Goal: Information Seeking & Learning: Check status

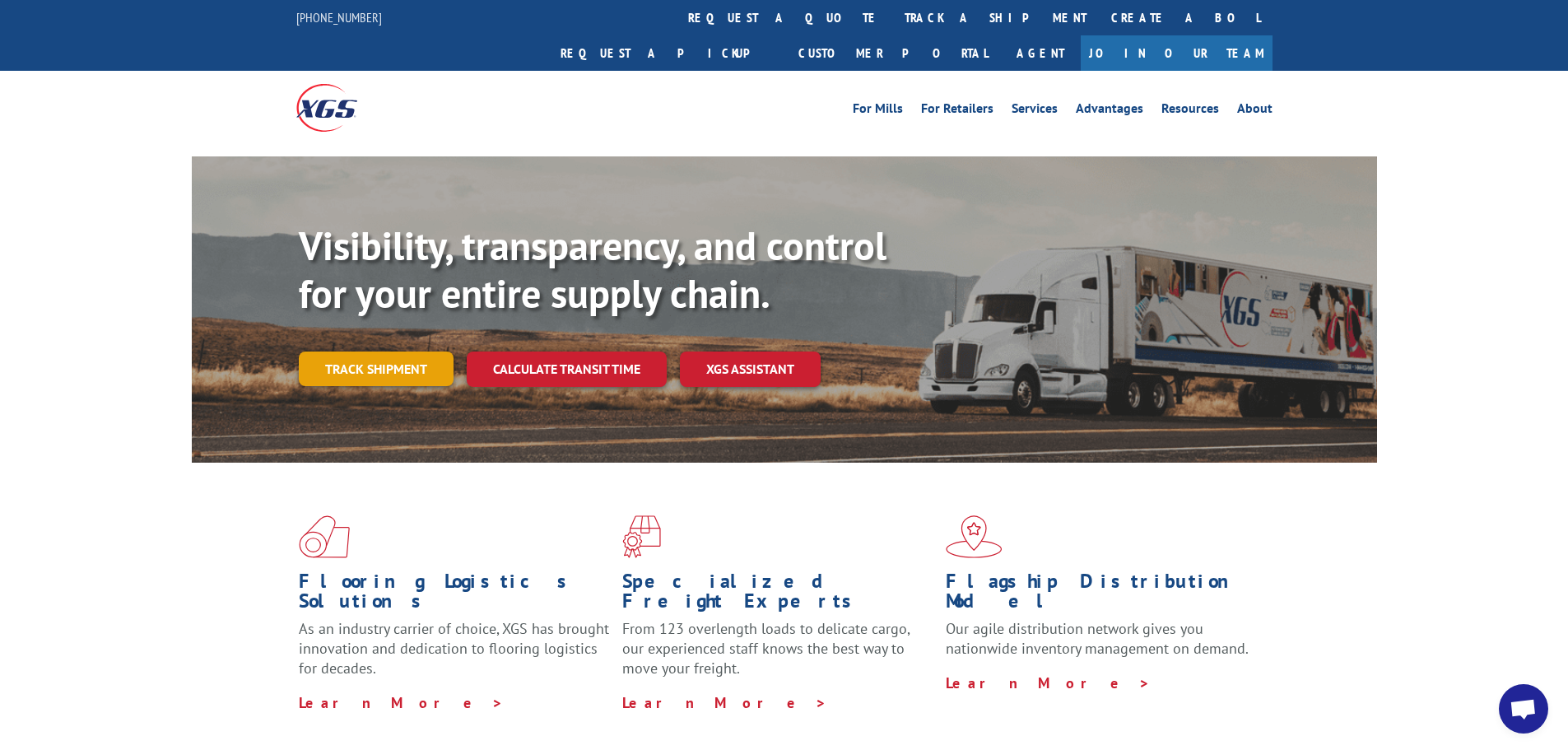
click at [333, 351] on link "Track shipment" at bounding box center [376, 368] width 155 height 34
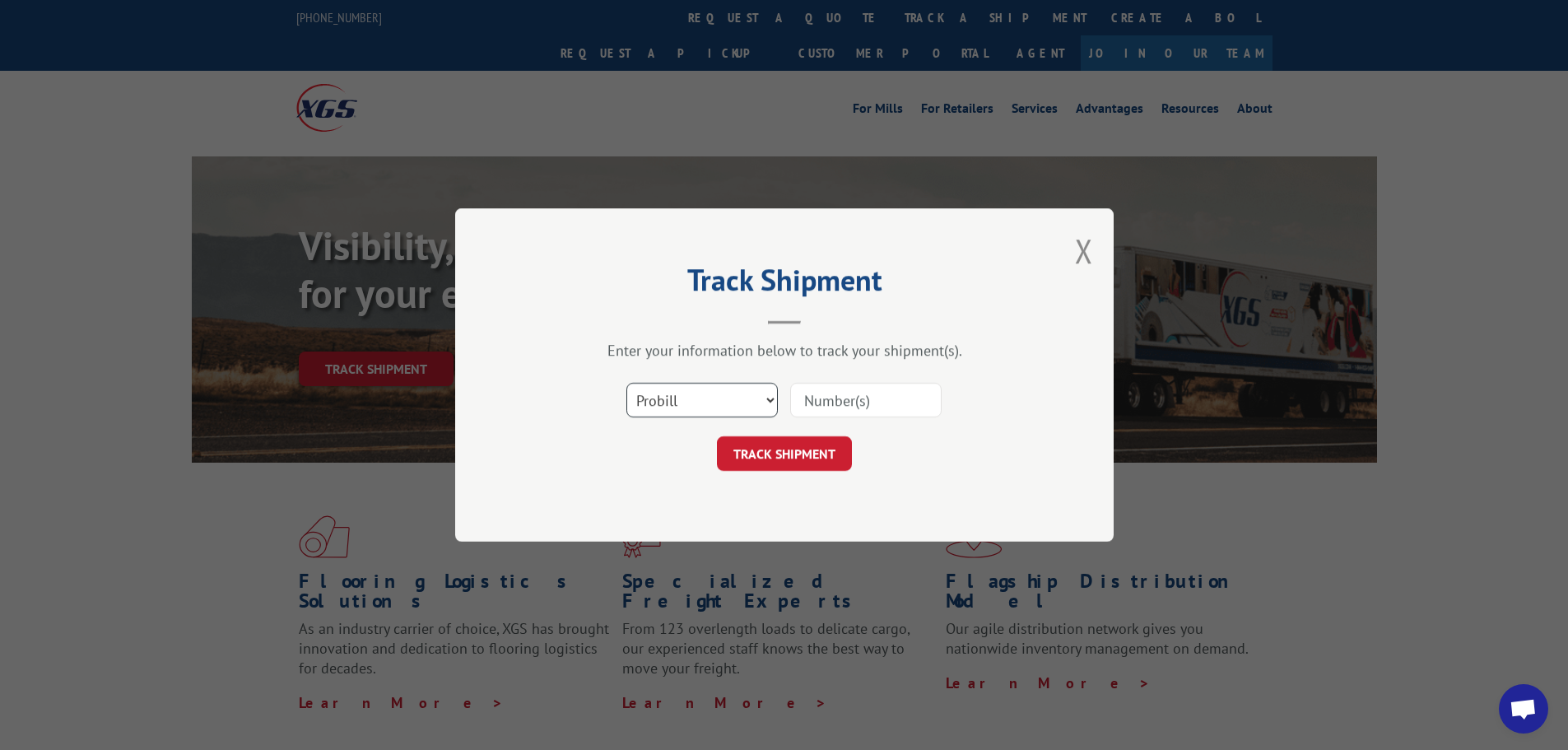
click at [707, 396] on select "Select category... Probill BOL PO" at bounding box center [702, 399] width 151 height 34
select select "po"
click at [627, 382] on select "Select category... Probill BOL PO" at bounding box center [702, 399] width 151 height 34
paste input "50524134"
type input "50524134"
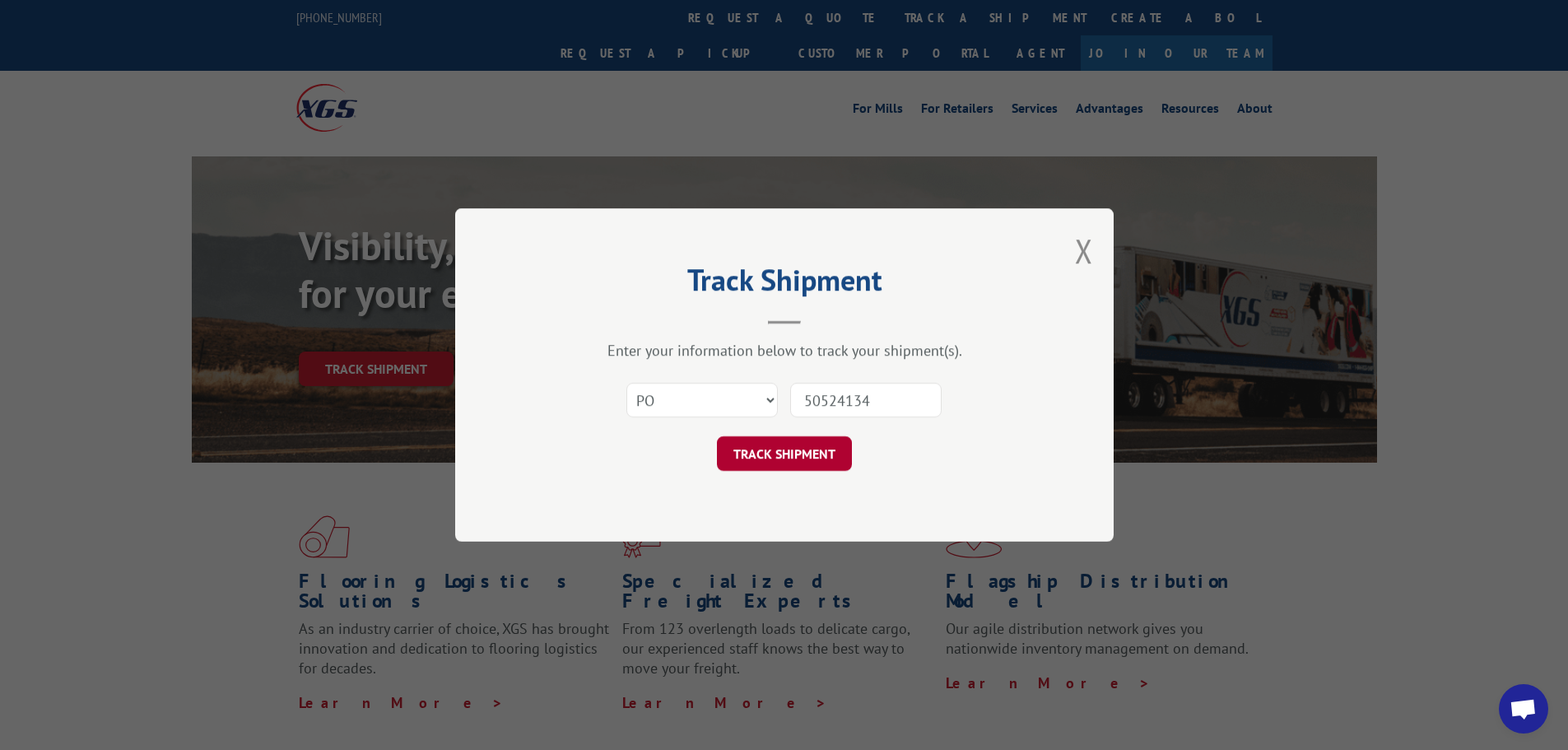
click at [778, 449] on button "TRACK SHIPMENT" at bounding box center [784, 452] width 135 height 34
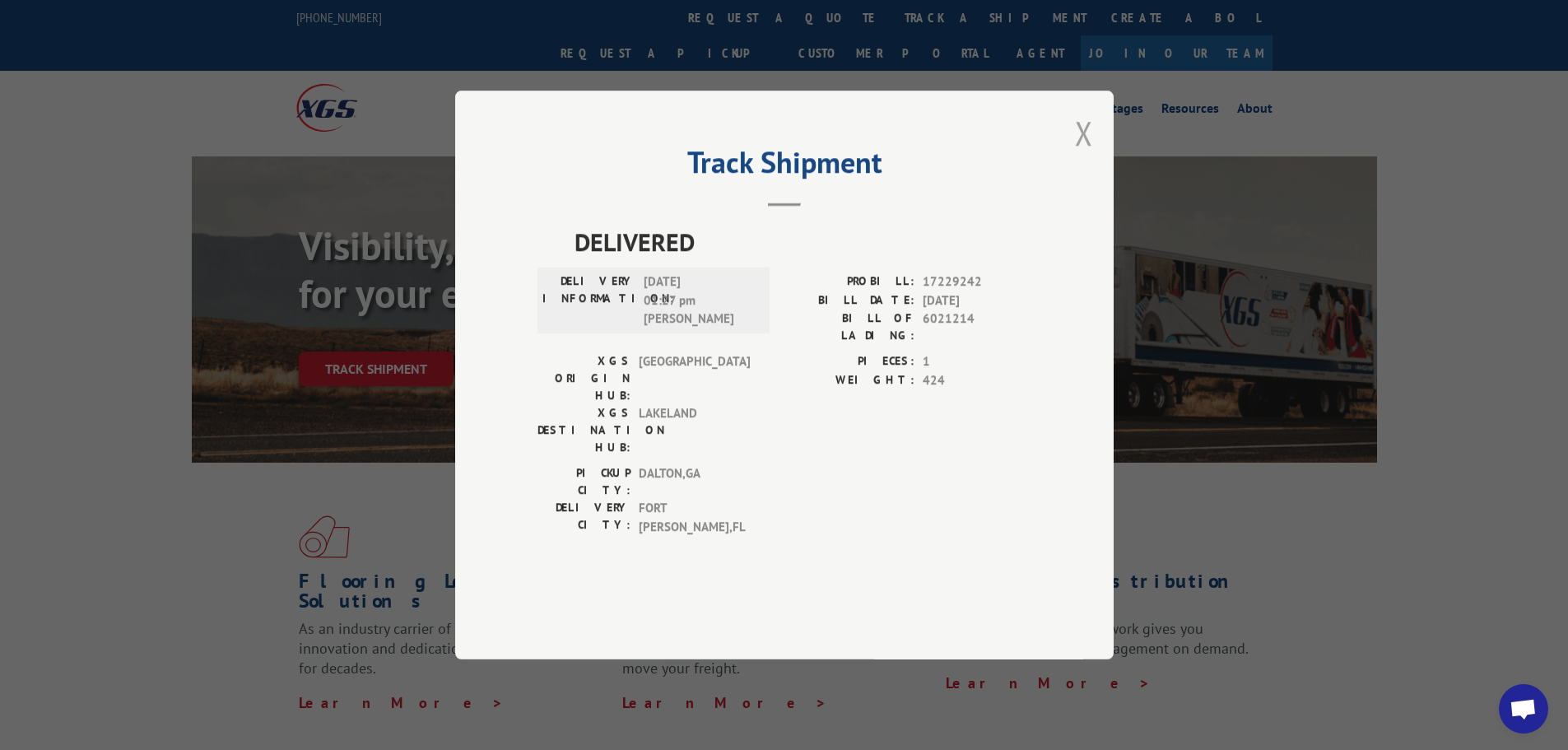
click at [1081, 155] on button "Close modal" at bounding box center [1084, 133] width 18 height 44
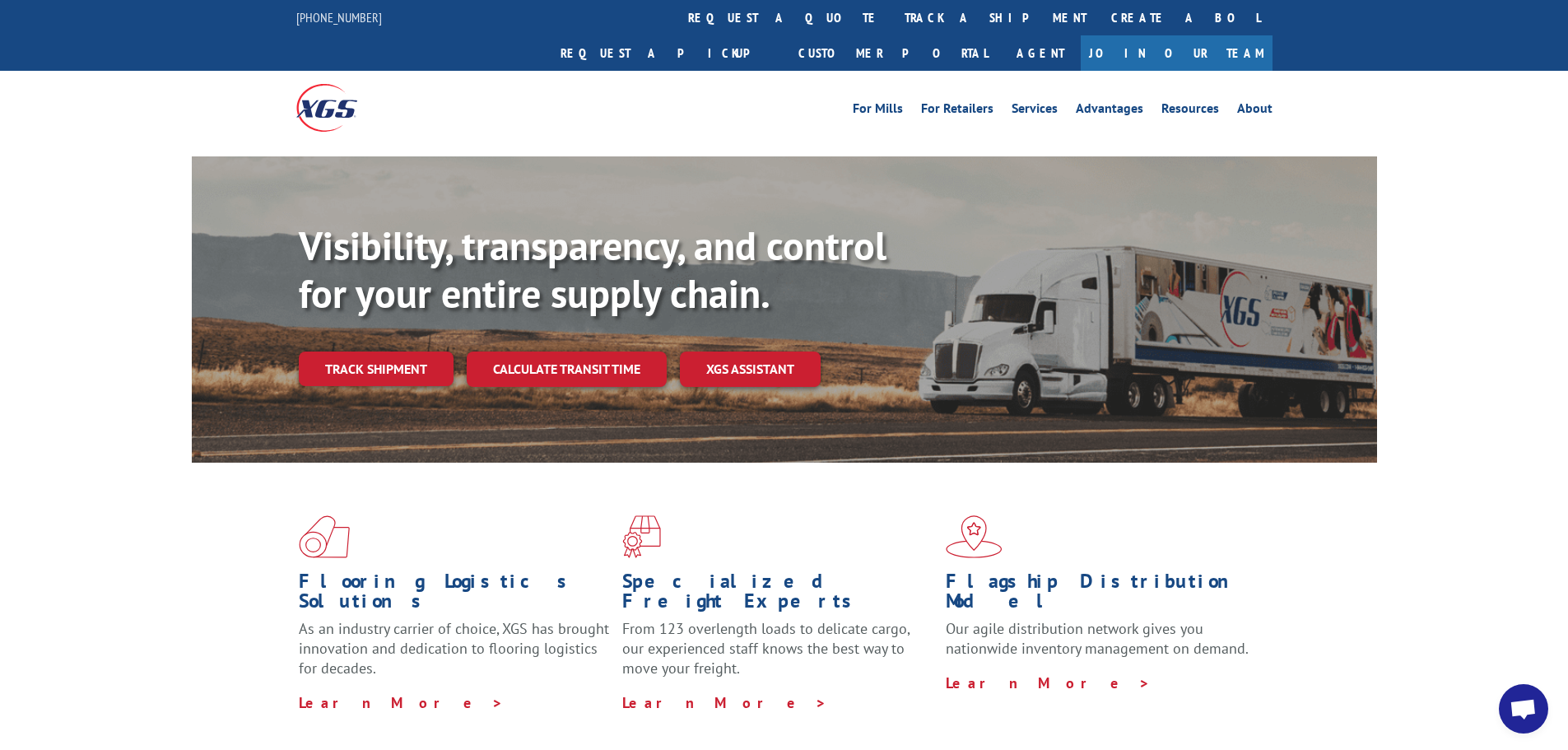
click at [415, 351] on link "Track shipment" at bounding box center [376, 368] width 155 height 34
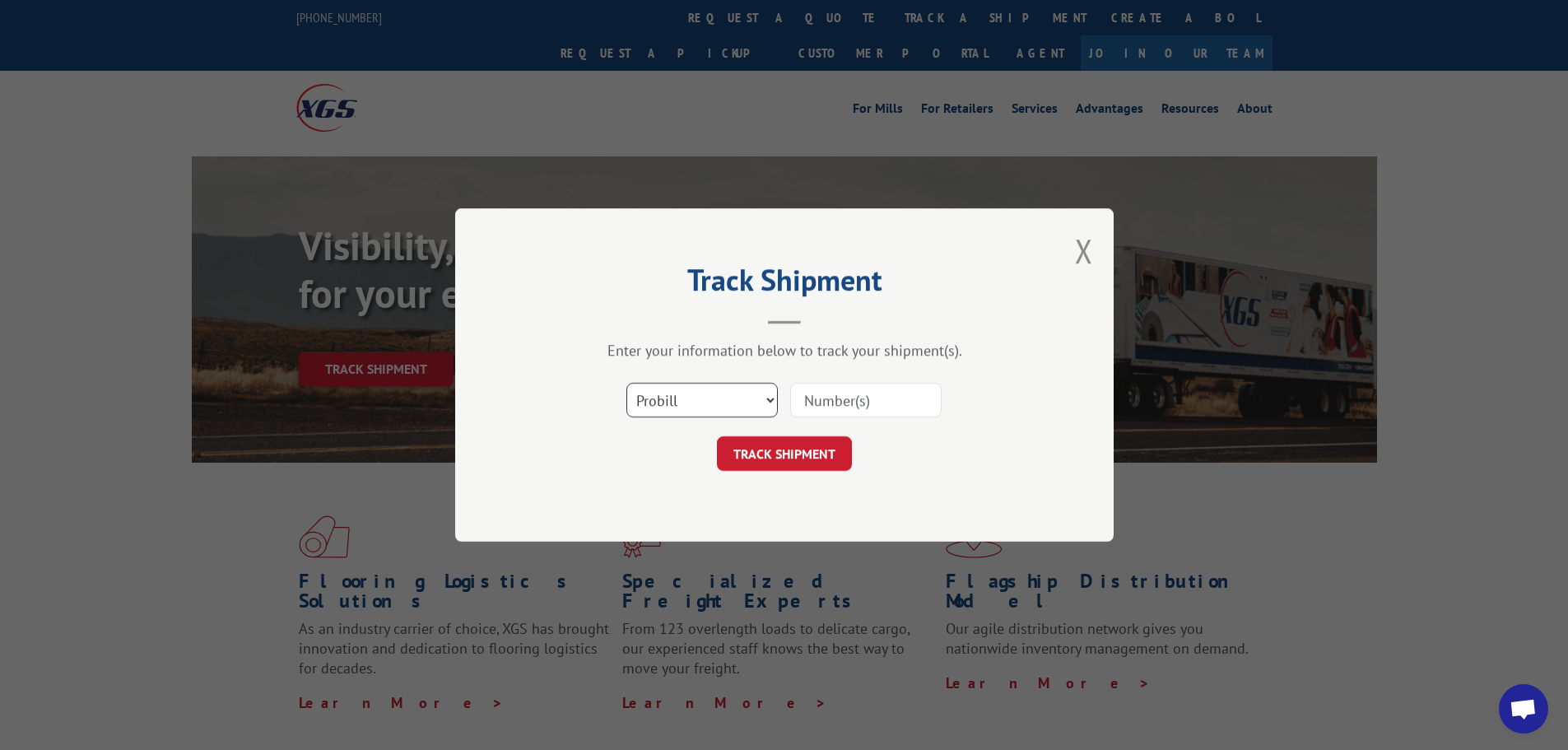
click at [745, 415] on select "Select category... Probill BOL PO" at bounding box center [702, 399] width 151 height 34
select select "po"
click at [627, 382] on select "Select category... Probill BOL PO" at bounding box center [702, 399] width 151 height 34
paste input "50524134"
type input "50524134"
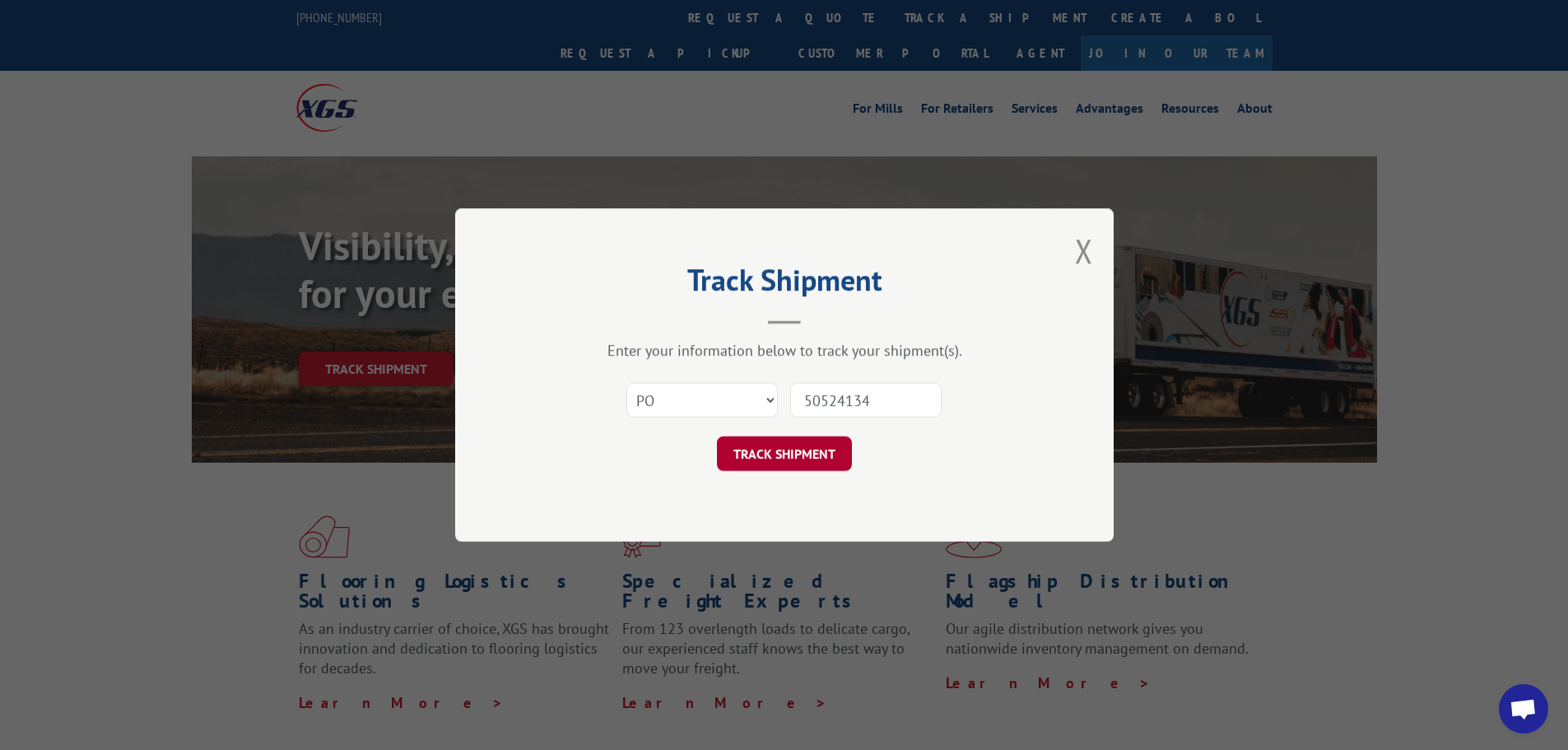
click at [837, 445] on button "TRACK SHIPMENT" at bounding box center [784, 452] width 135 height 34
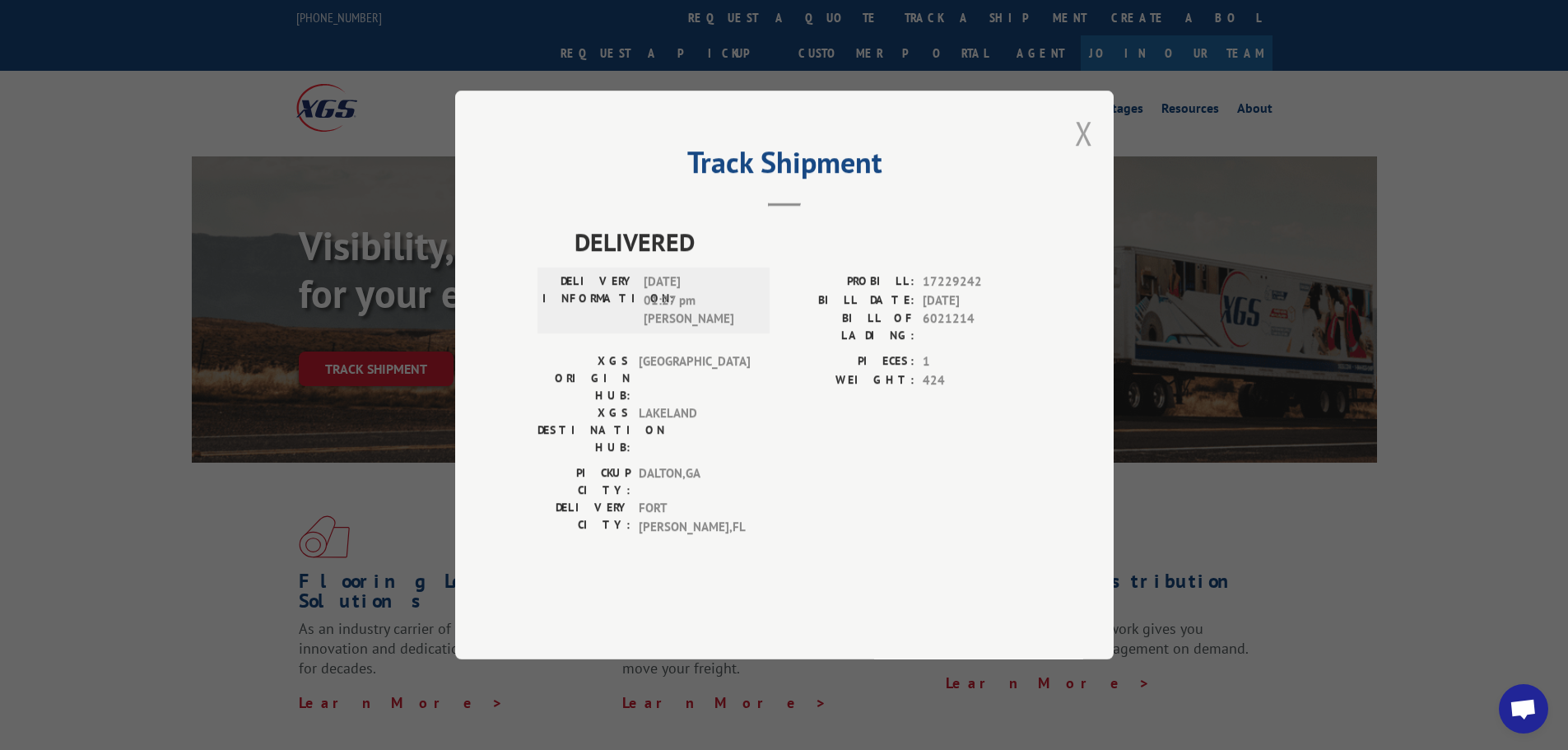
click at [1089, 155] on button "Close modal" at bounding box center [1084, 133] width 18 height 44
